Goal: Check status: Check status

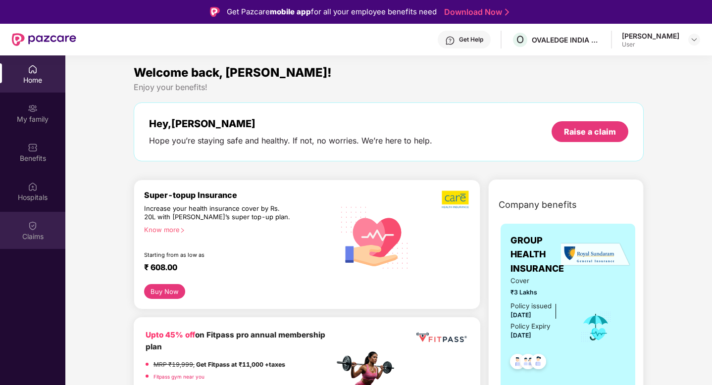
click at [29, 233] on div "Claims" at bounding box center [32, 237] width 65 height 10
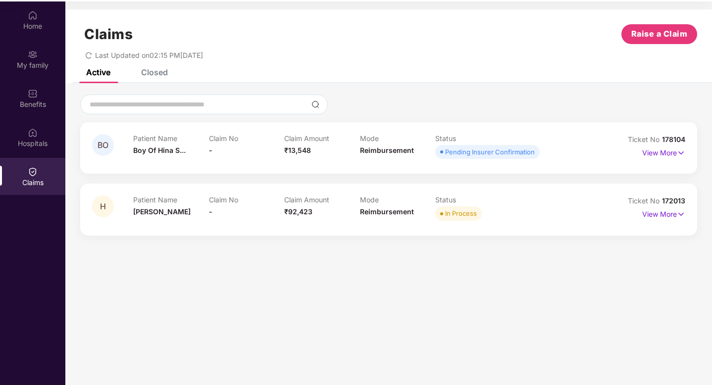
scroll to position [55, 0]
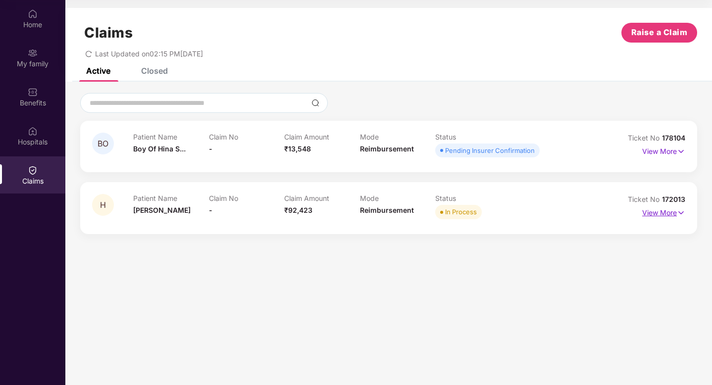
click at [659, 217] on p "View More" at bounding box center [663, 211] width 43 height 13
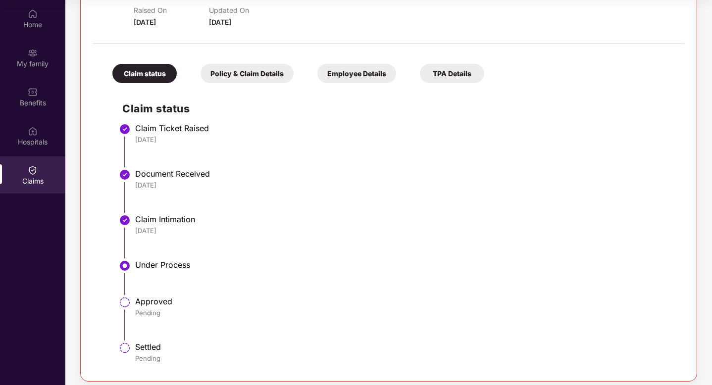
scroll to position [233, 0]
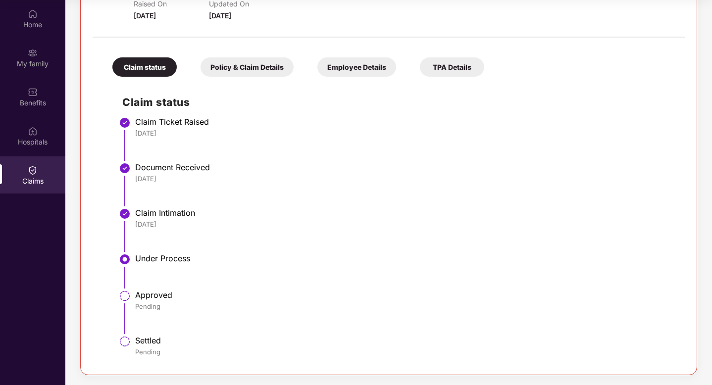
drag, startPoint x: 414, startPoint y: 257, endPoint x: 300, endPoint y: 207, distance: 125.1
click at [300, 207] on ul "Claim Ticket Raised [DATE] Document Received [DATE] Claim Intimation [DATE] Und…" at bounding box center [398, 241] width 553 height 243
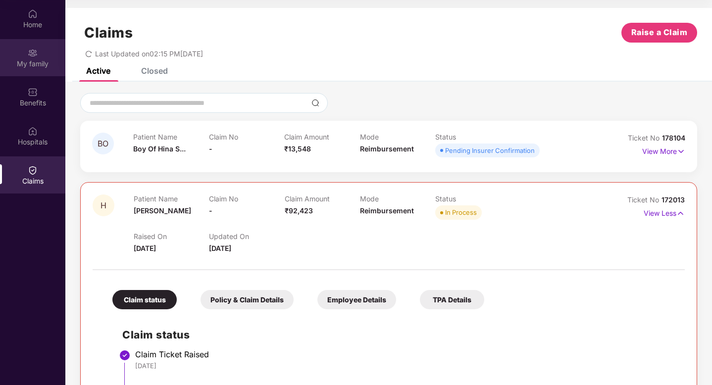
click at [35, 57] on img at bounding box center [33, 53] width 10 height 10
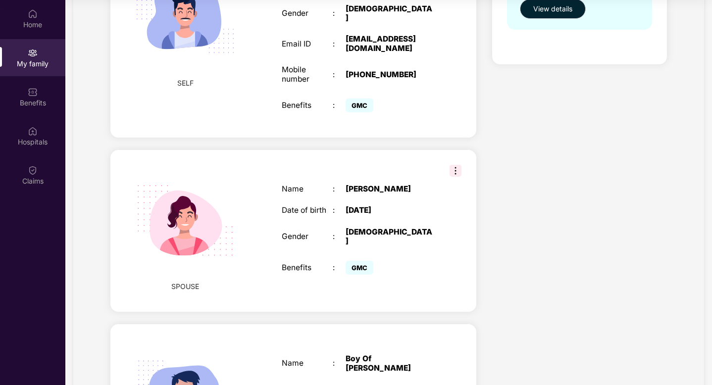
scroll to position [371, 0]
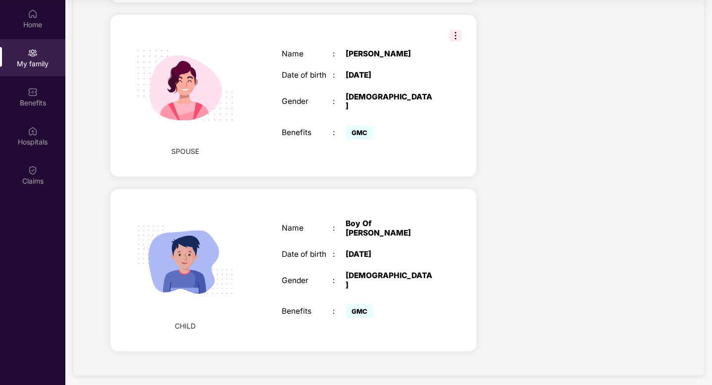
click at [309, 253] on div "Date of birth" at bounding box center [307, 254] width 51 height 9
click at [346, 230] on div "Boy Of [PERSON_NAME]" at bounding box center [390, 228] width 89 height 18
click at [40, 30] on div "Home" at bounding box center [32, 18] width 65 height 37
